Goal: Task Accomplishment & Management: Manage account settings

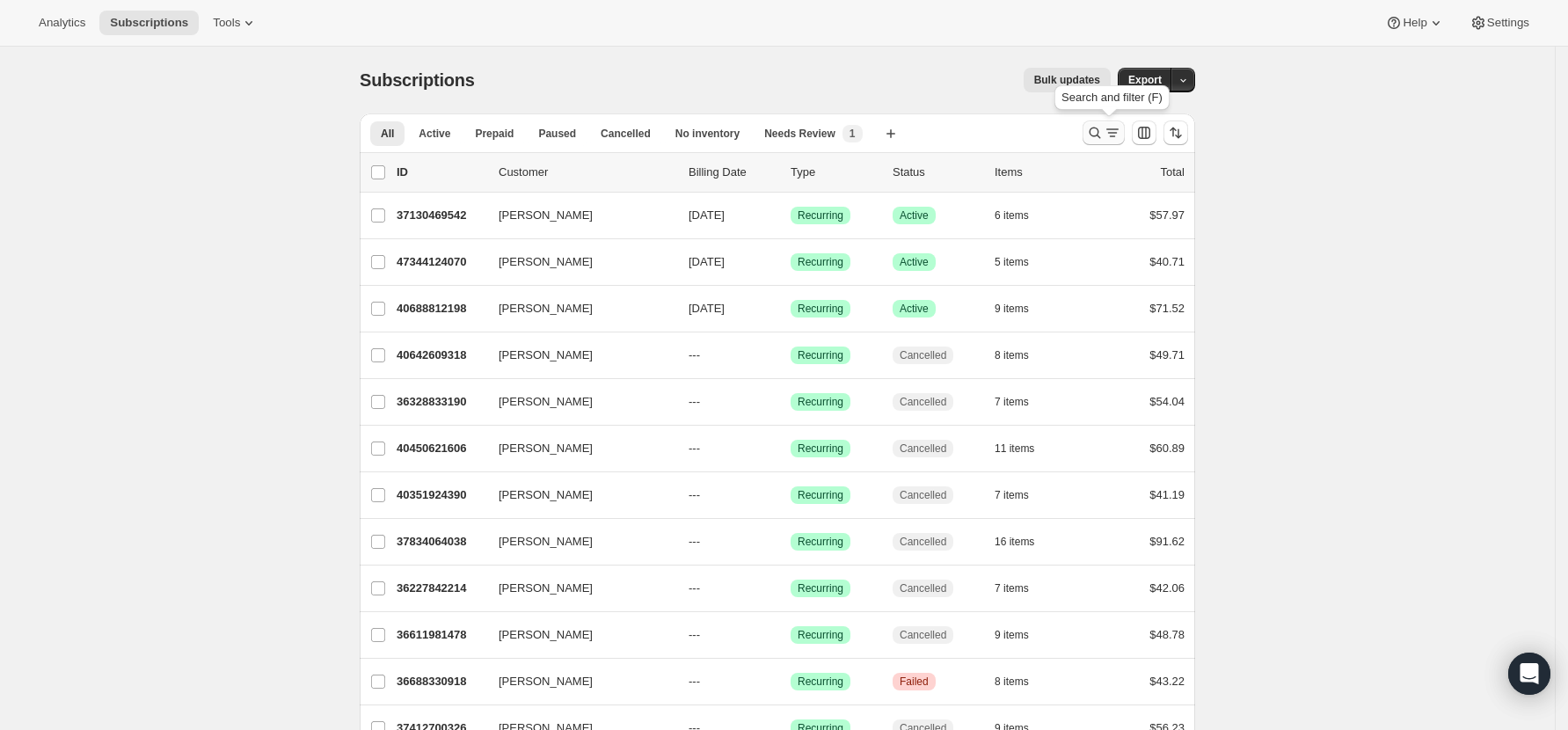
click at [1096, 130] on icon "Search and filter results" at bounding box center [1096, 133] width 12 height 12
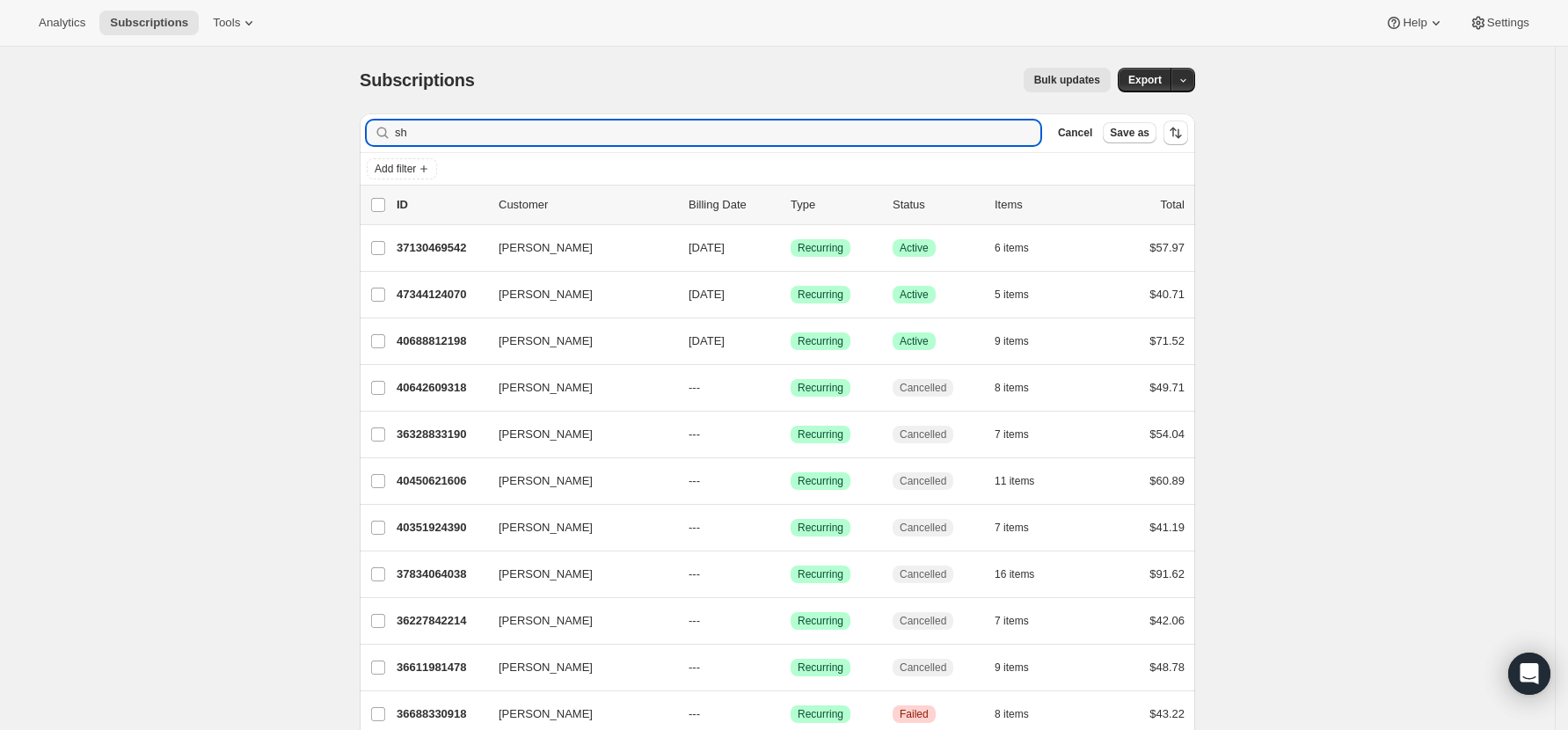
type input "s"
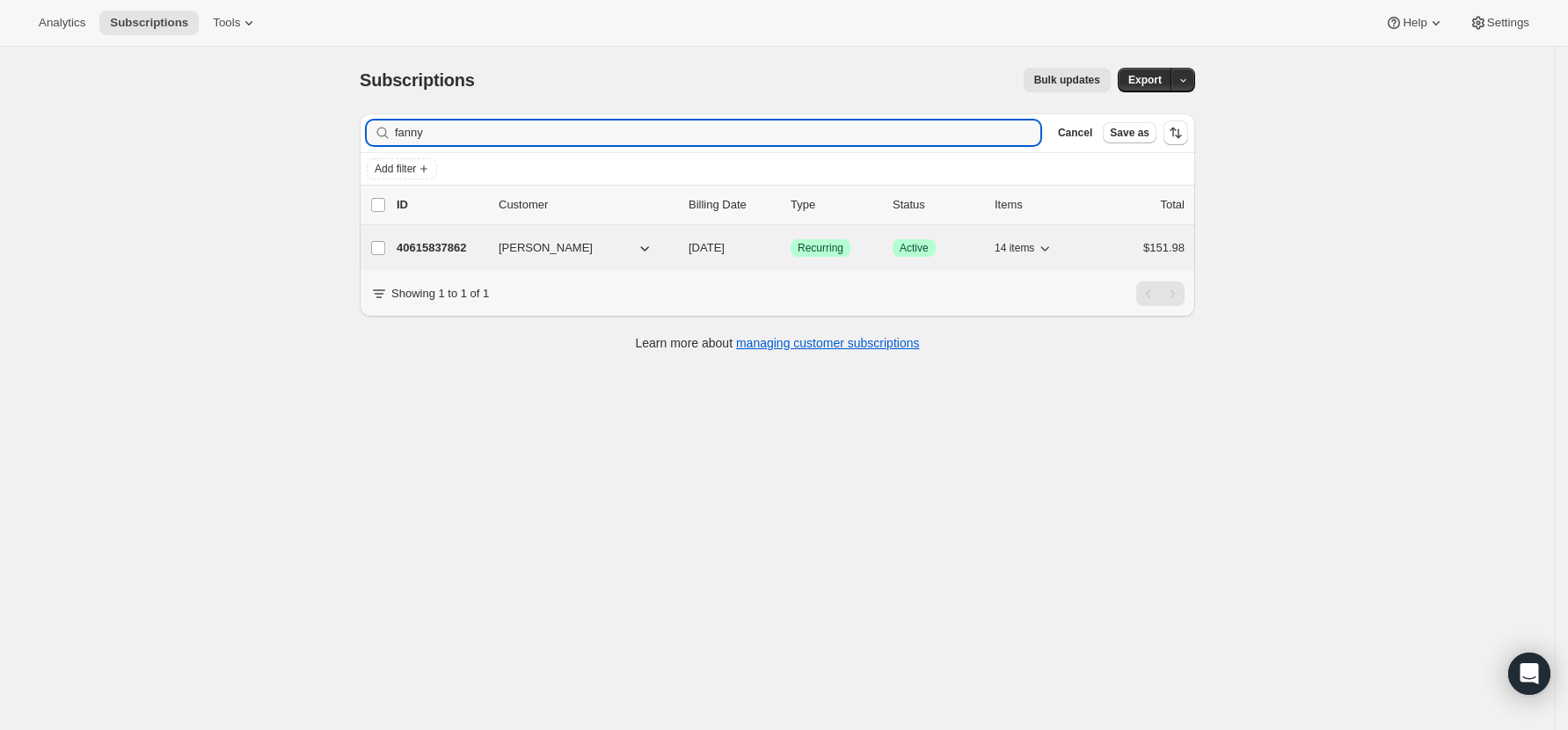
type input "fanny"
click at [438, 246] on p "40615837862" at bounding box center [441, 248] width 88 height 18
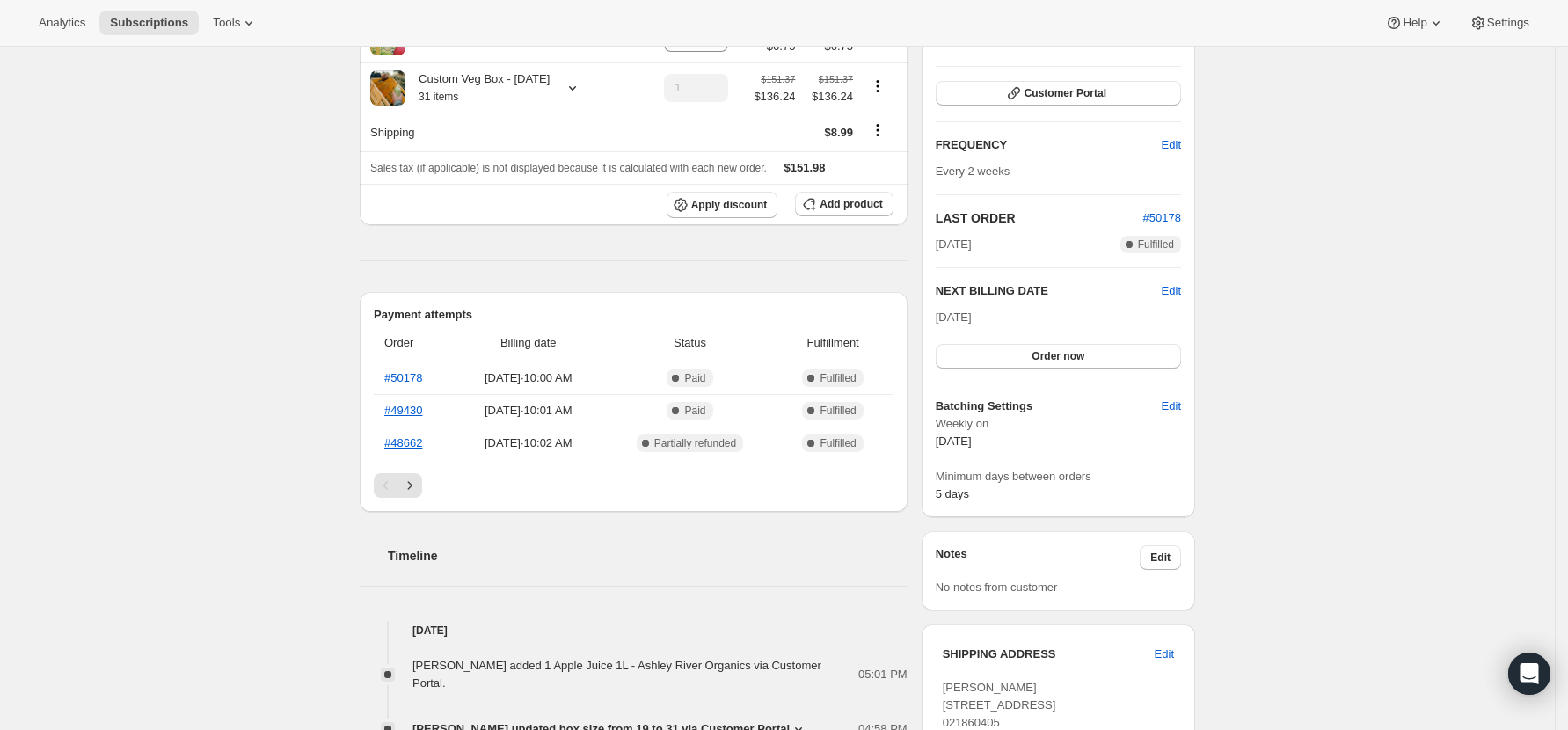
scroll to position [117, 0]
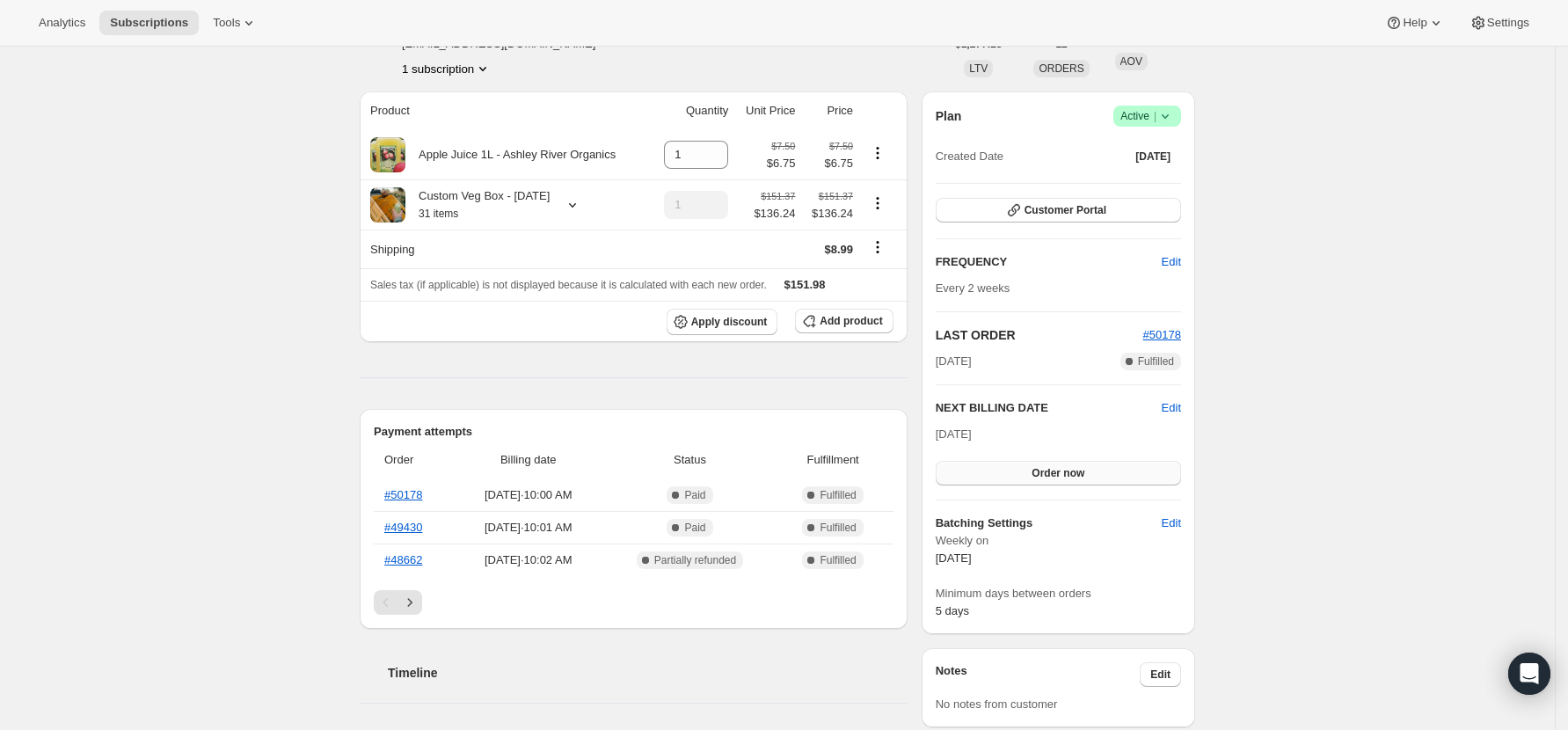
click at [1081, 469] on span "Order now" at bounding box center [1058, 474] width 53 height 14
click at [1080, 467] on span "Click to confirm" at bounding box center [1058, 474] width 80 height 14
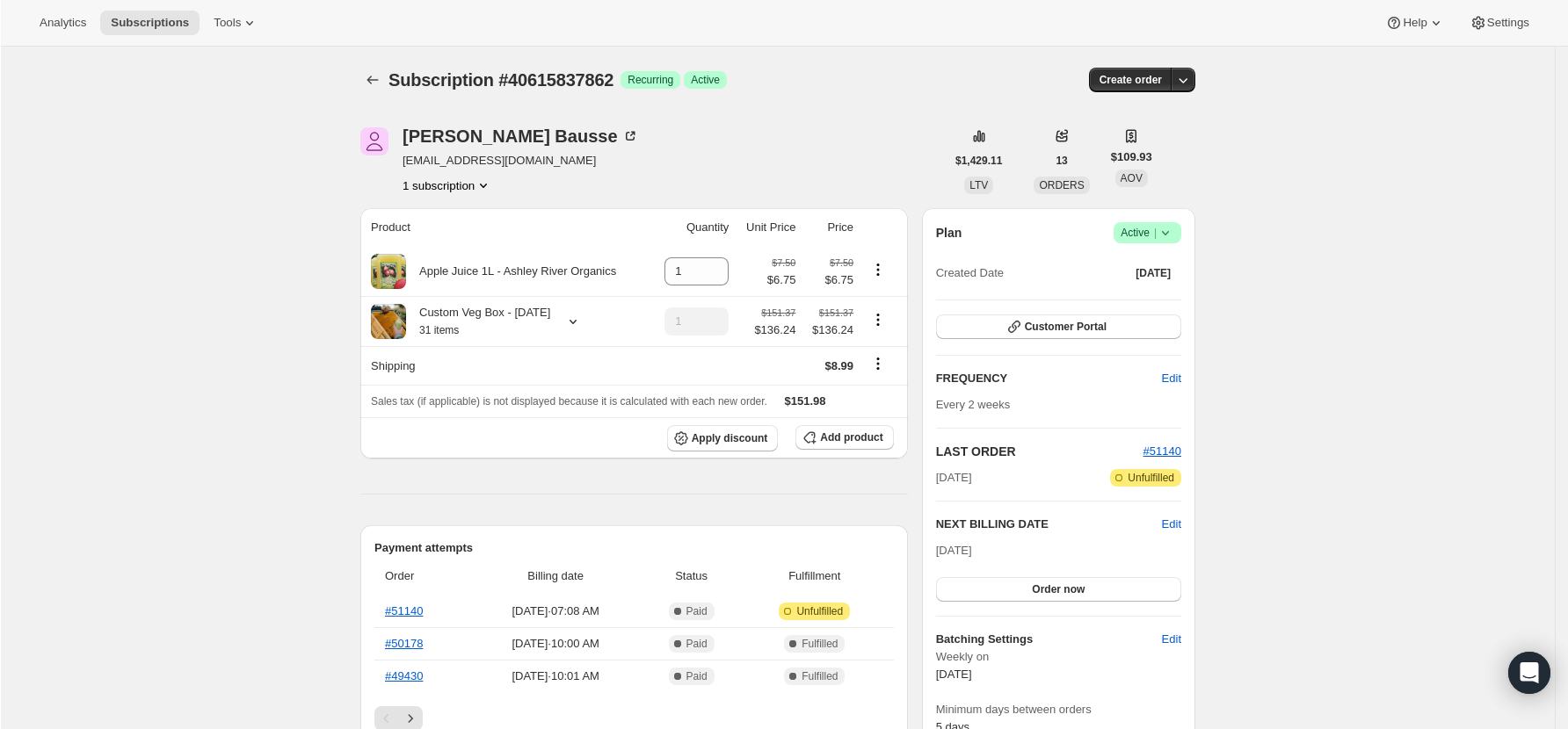
scroll to position [116, 0]
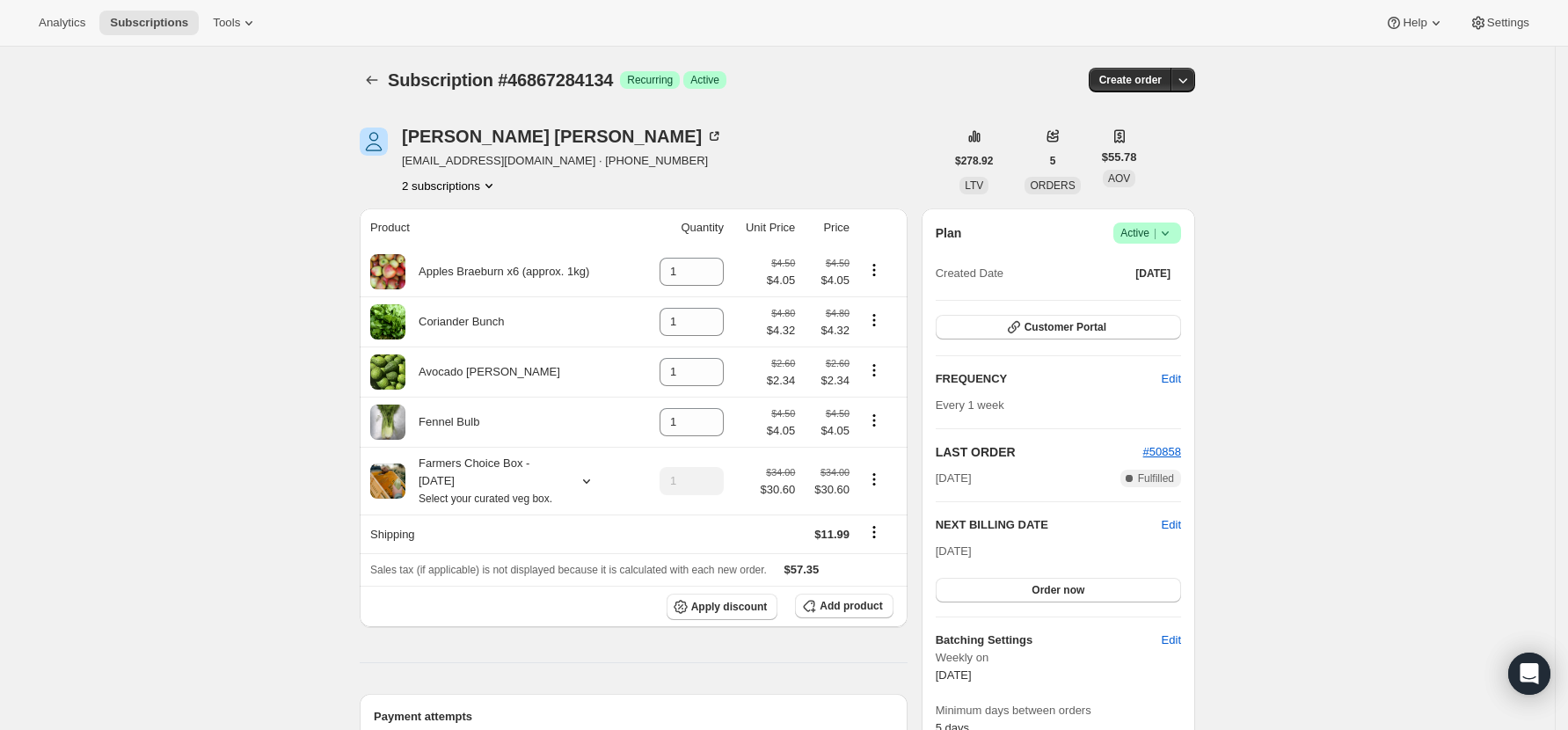
click at [494, 184] on icon "Product actions" at bounding box center [489, 186] width 18 height 18
click at [1174, 224] on icon at bounding box center [1165, 233] width 18 height 18
click at [485, 189] on icon "Product actions" at bounding box center [489, 186] width 18 height 18
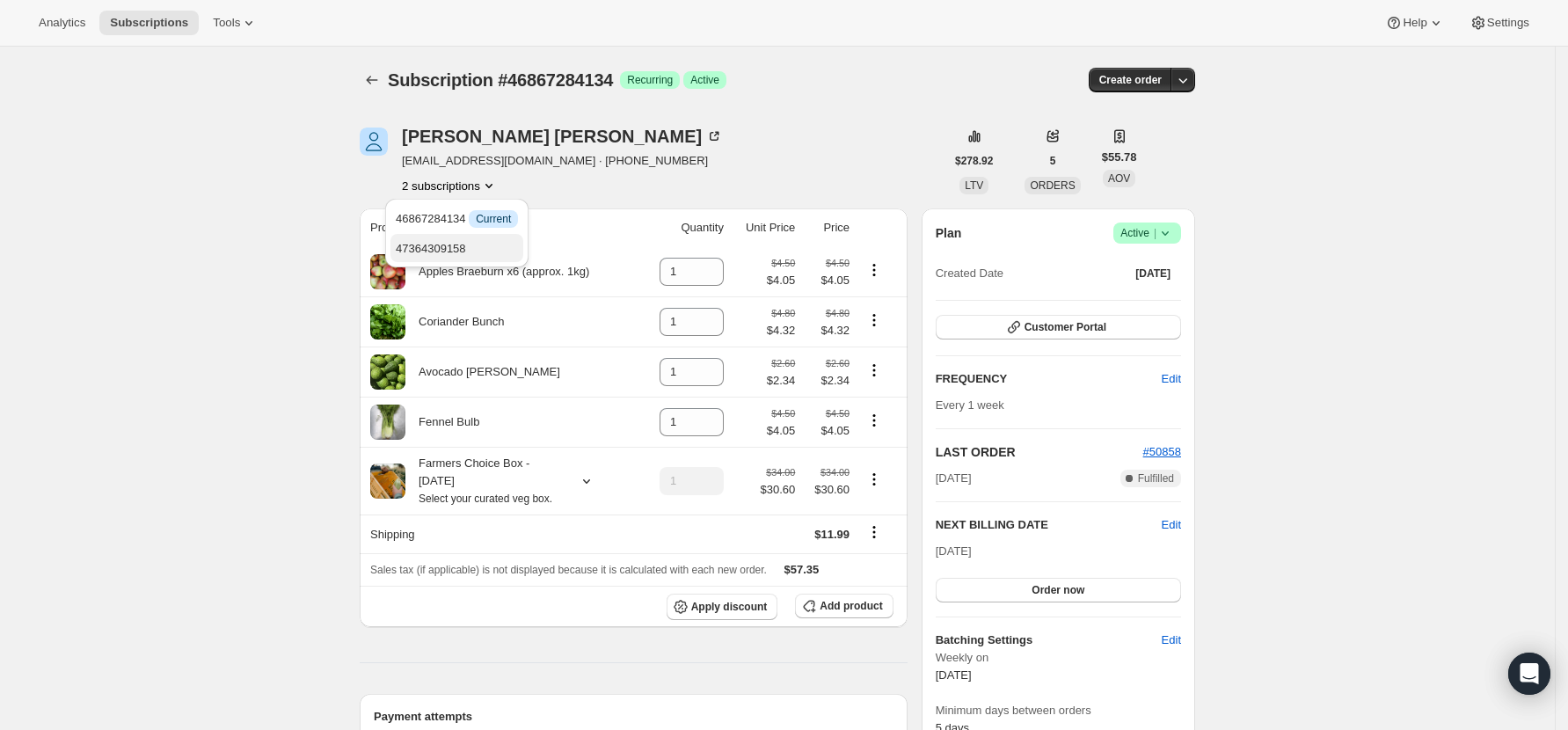
click at [456, 244] on span "47364309158" at bounding box center [431, 248] width 70 height 13
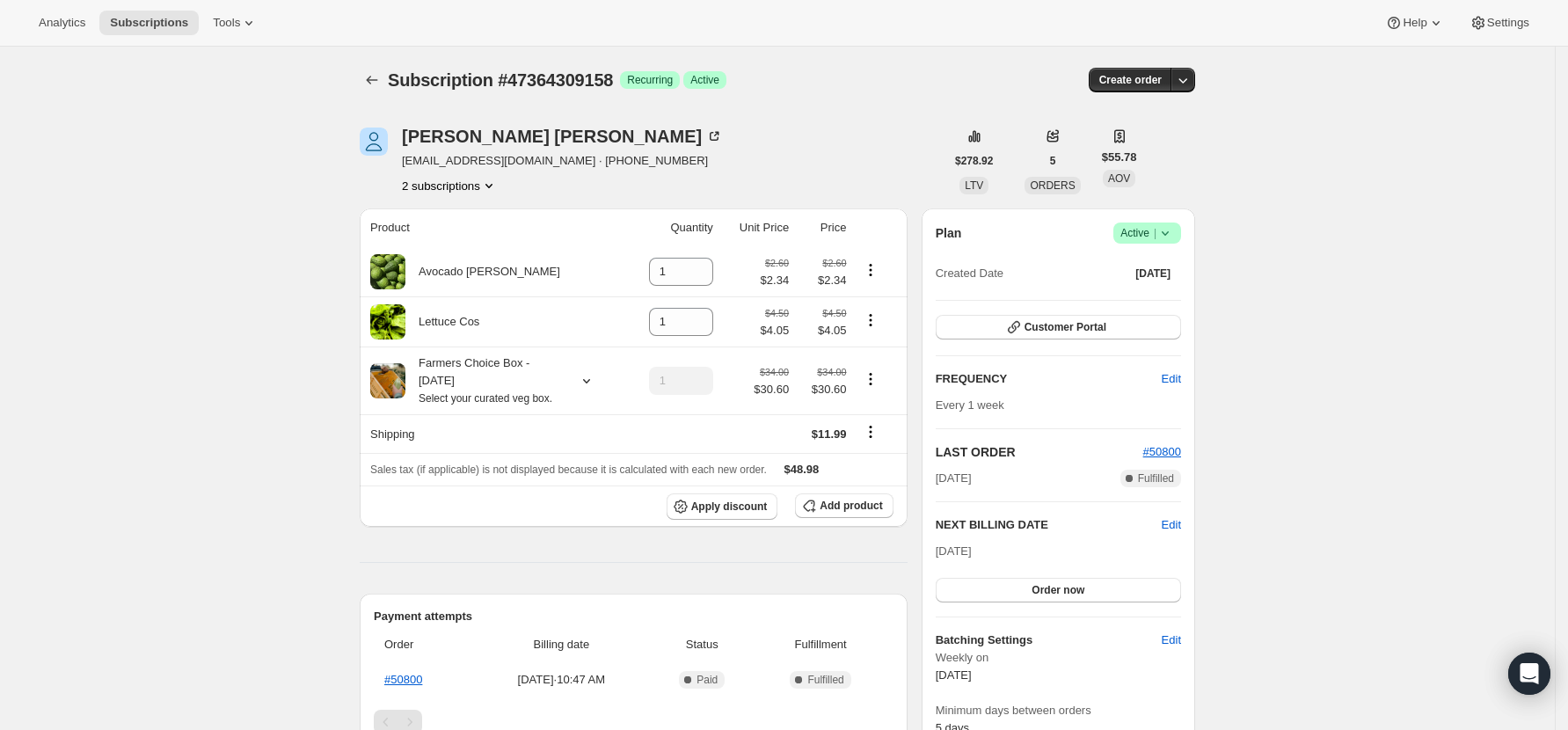
click at [481, 178] on button "2 subscriptions" at bounding box center [449, 186] width 96 height 18
click at [497, 221] on span "46867284134" at bounding box center [457, 220] width 122 height 18
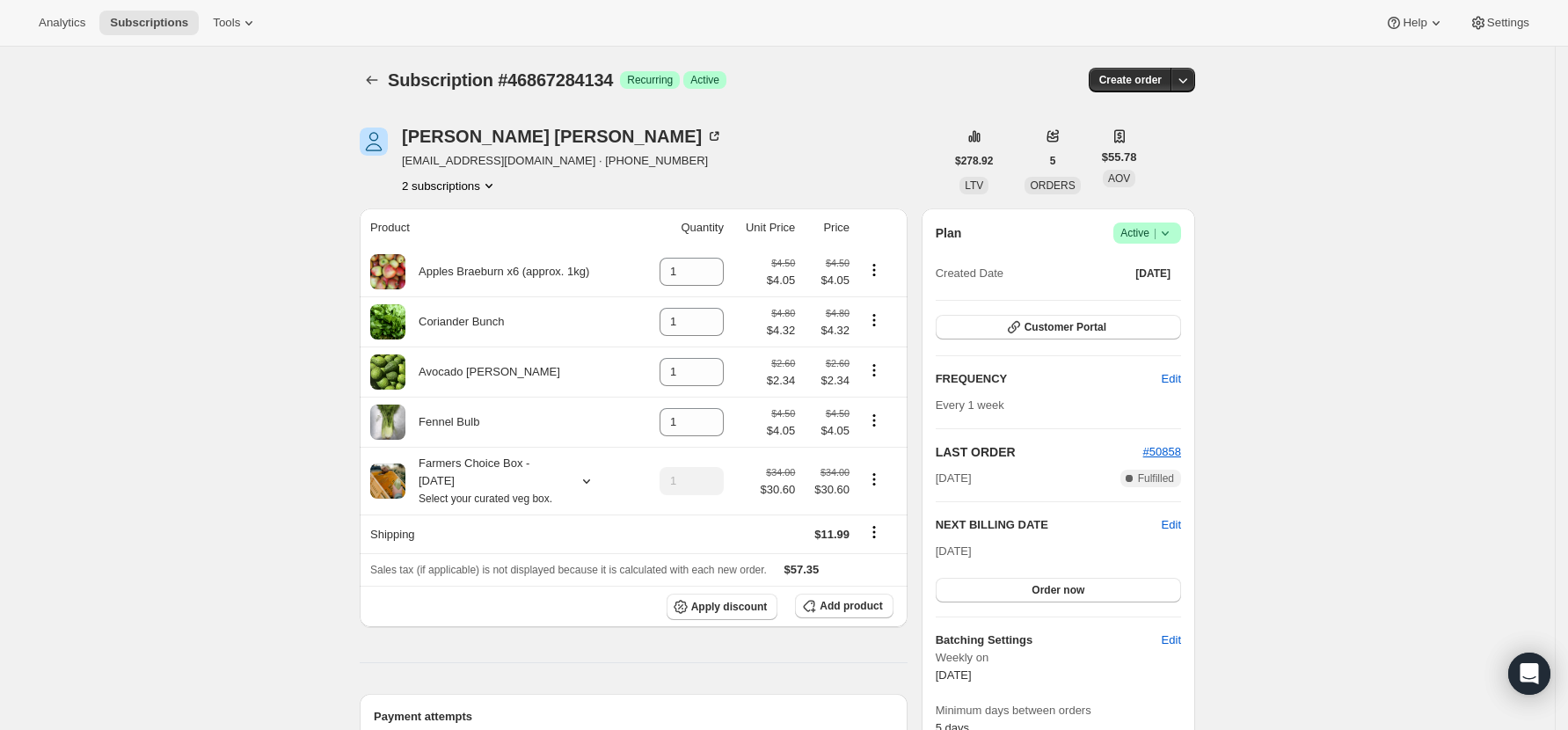
click at [1174, 227] on icon at bounding box center [1165, 233] width 18 height 18
click at [1175, 290] on span "Cancel subscription" at bounding box center [1154, 299] width 100 height 18
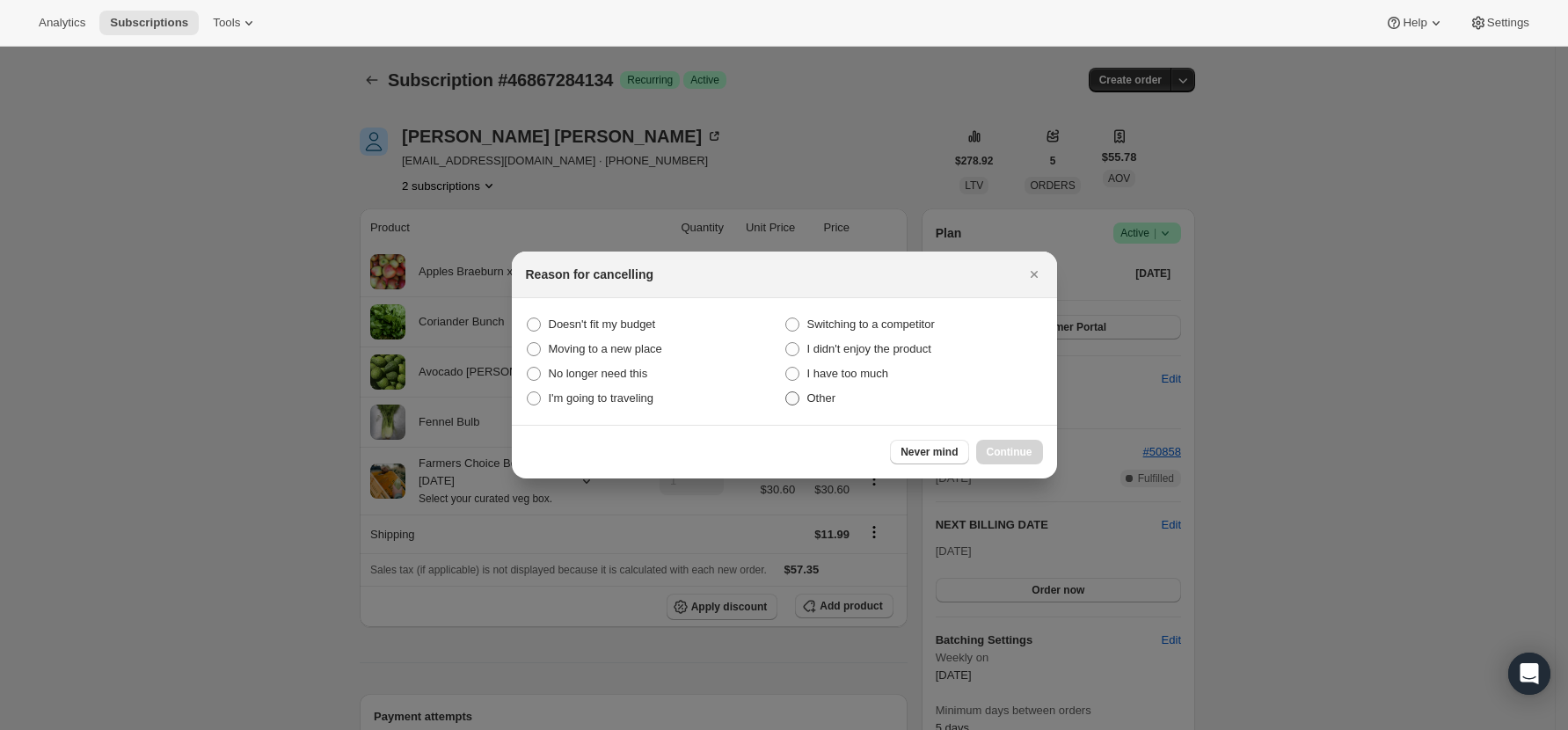
click at [821, 398] on span "Other" at bounding box center [822, 398] width 29 height 13
click at [786, 393] on input "Other" at bounding box center [785, 392] width 1 height 1
radio input "true"
click at [1004, 455] on span "Continue" at bounding box center [1009, 452] width 46 height 14
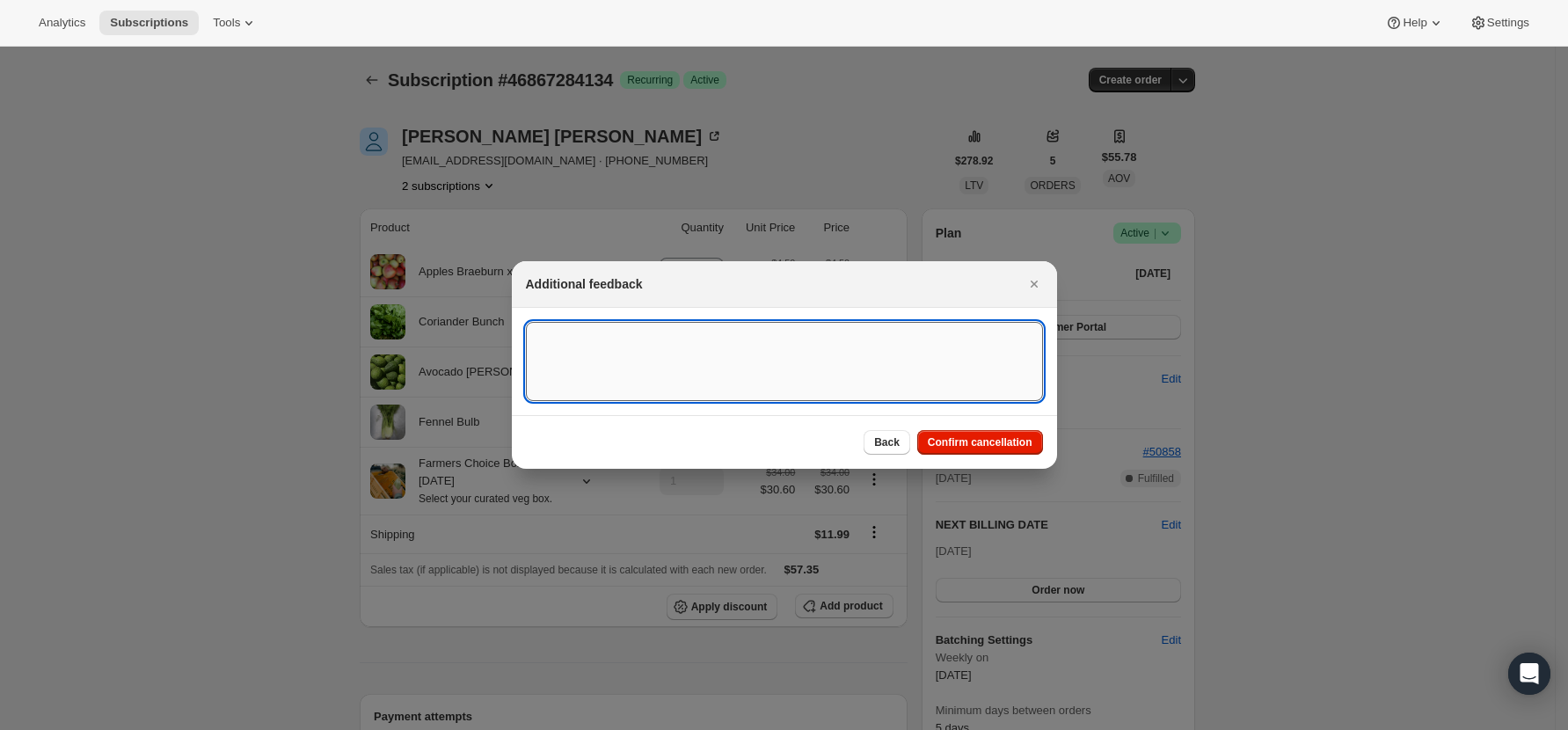
click at [715, 377] on textarea ":rkr:" at bounding box center [784, 361] width 517 height 79
drag, startPoint x: 695, startPoint y: 343, endPoint x: 631, endPoint y: 349, distance: 64.3
click at [630, 349] on textarea "Two active subscritpions" at bounding box center [784, 361] width 517 height 79
type textarea "Two active subscriptions"
click at [1006, 450] on button "Confirm cancellation" at bounding box center [980, 442] width 126 height 24
